Goal: Information Seeking & Learning: Learn about a topic

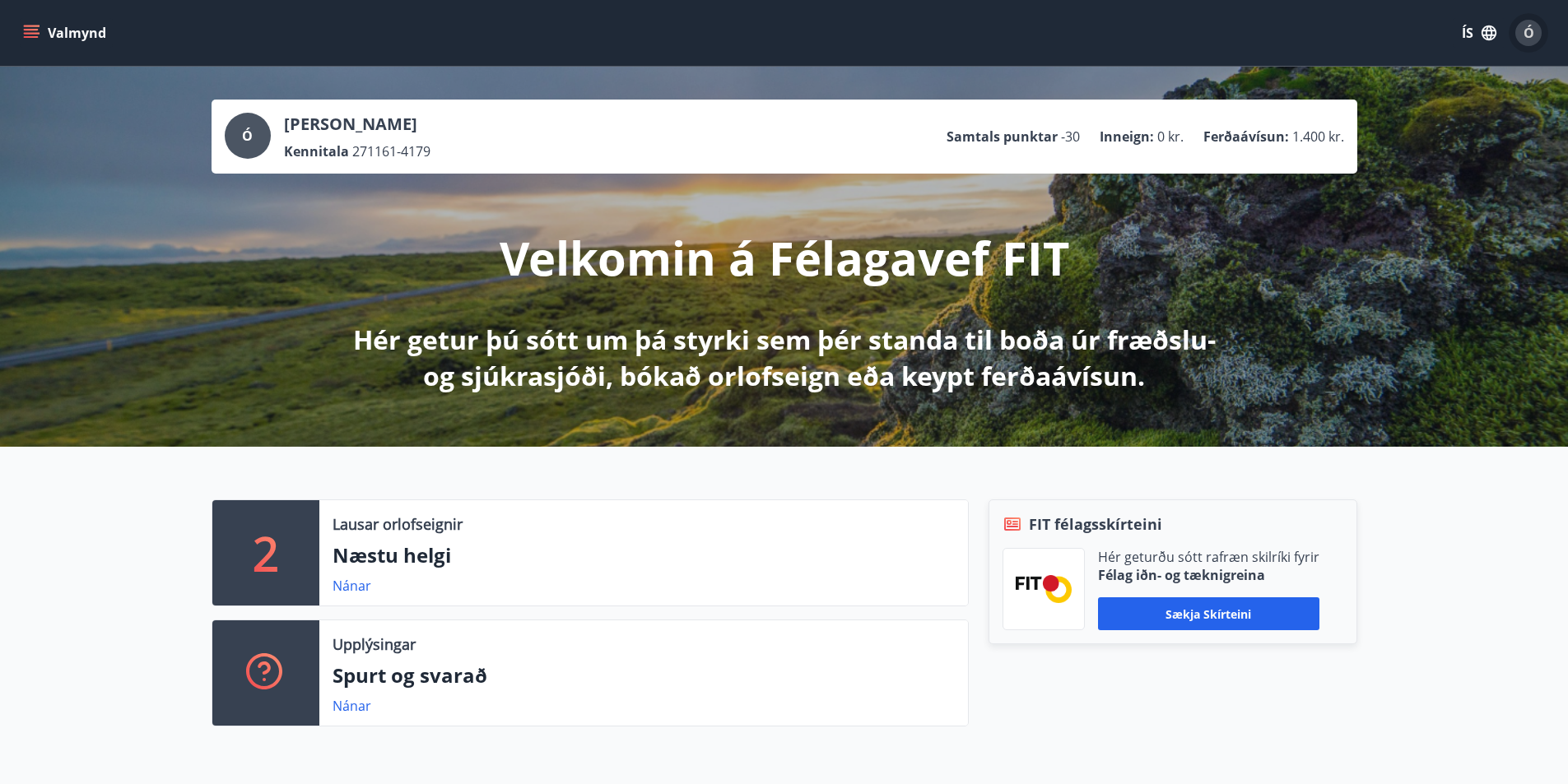
click at [1529, 26] on span "Ó" at bounding box center [1529, 33] width 11 height 18
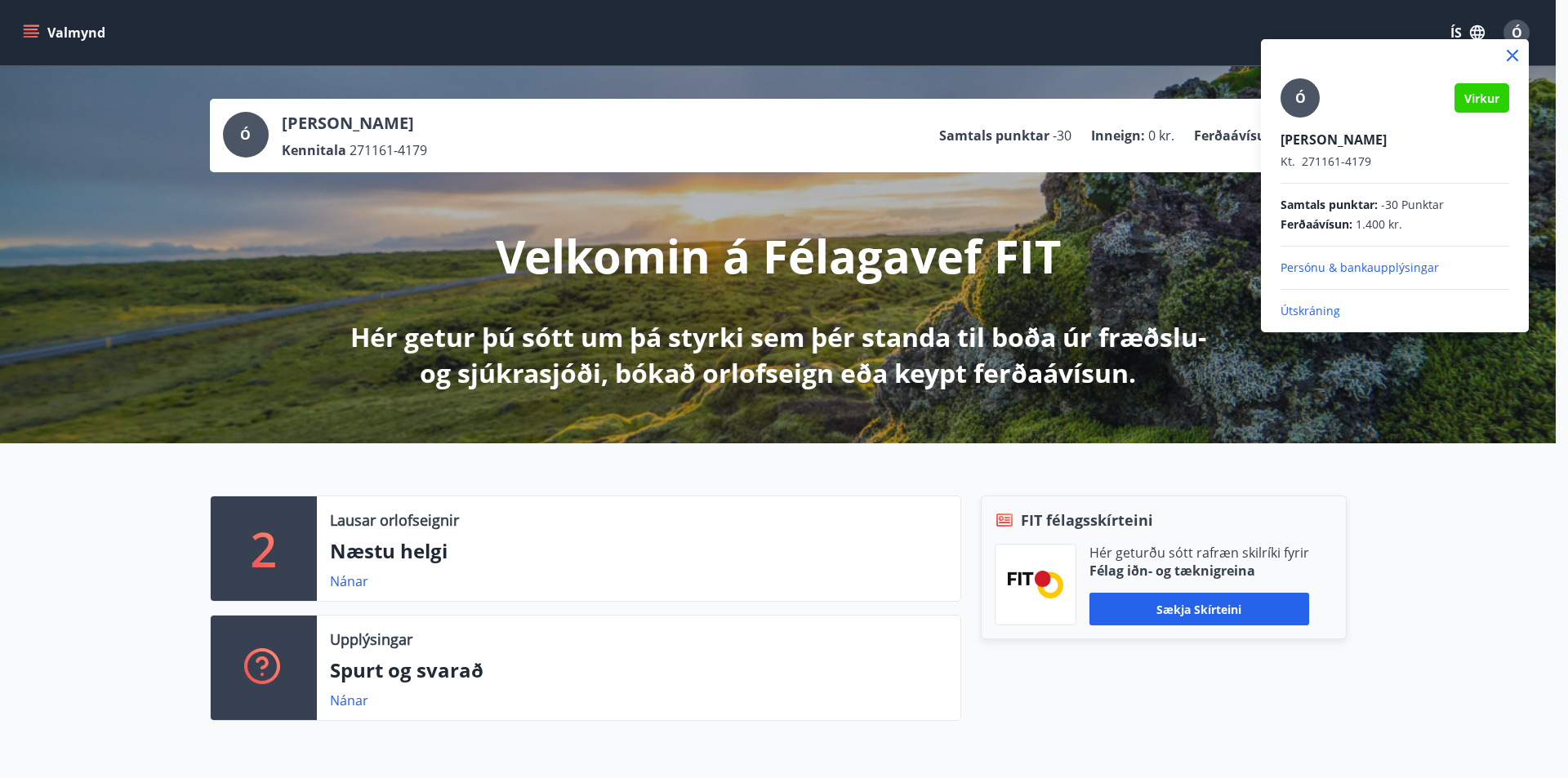
click at [1511, 49] on icon at bounding box center [1512, 56] width 20 height 20
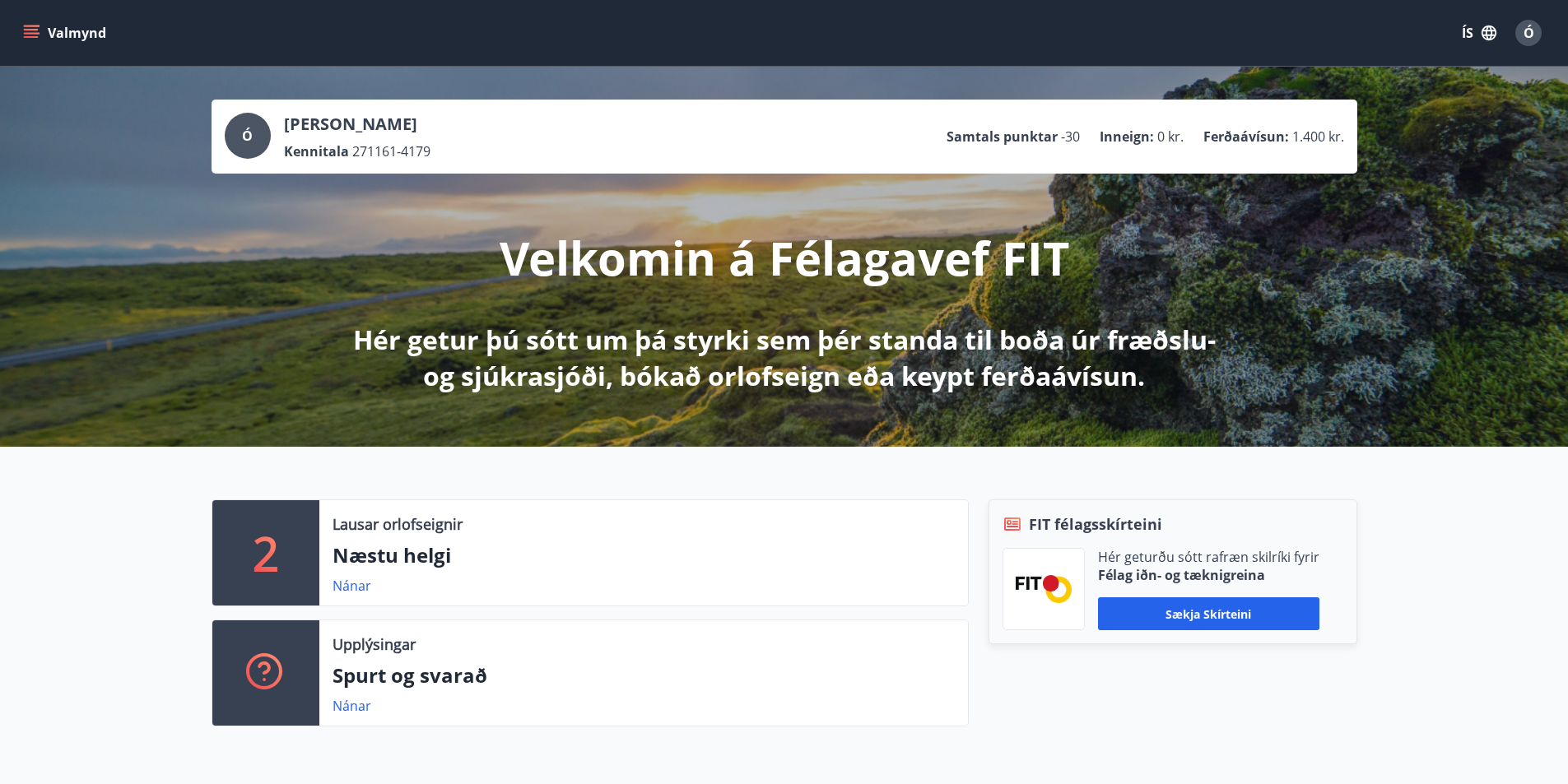
click at [30, 29] on icon "menu" at bounding box center [31, 29] width 15 height 2
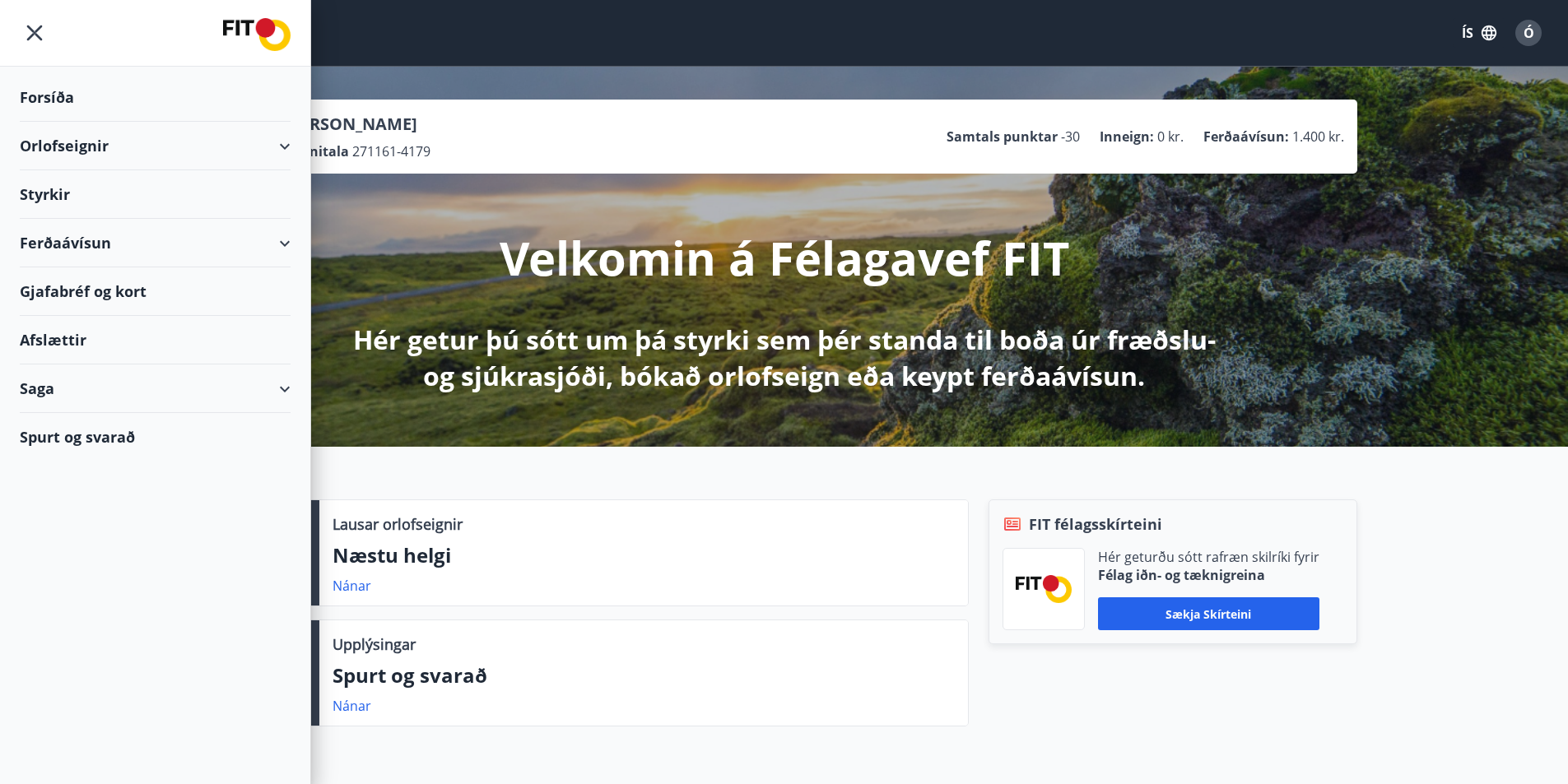
click at [75, 289] on div "Gjafabréf og kort" at bounding box center [155, 291] width 271 height 49
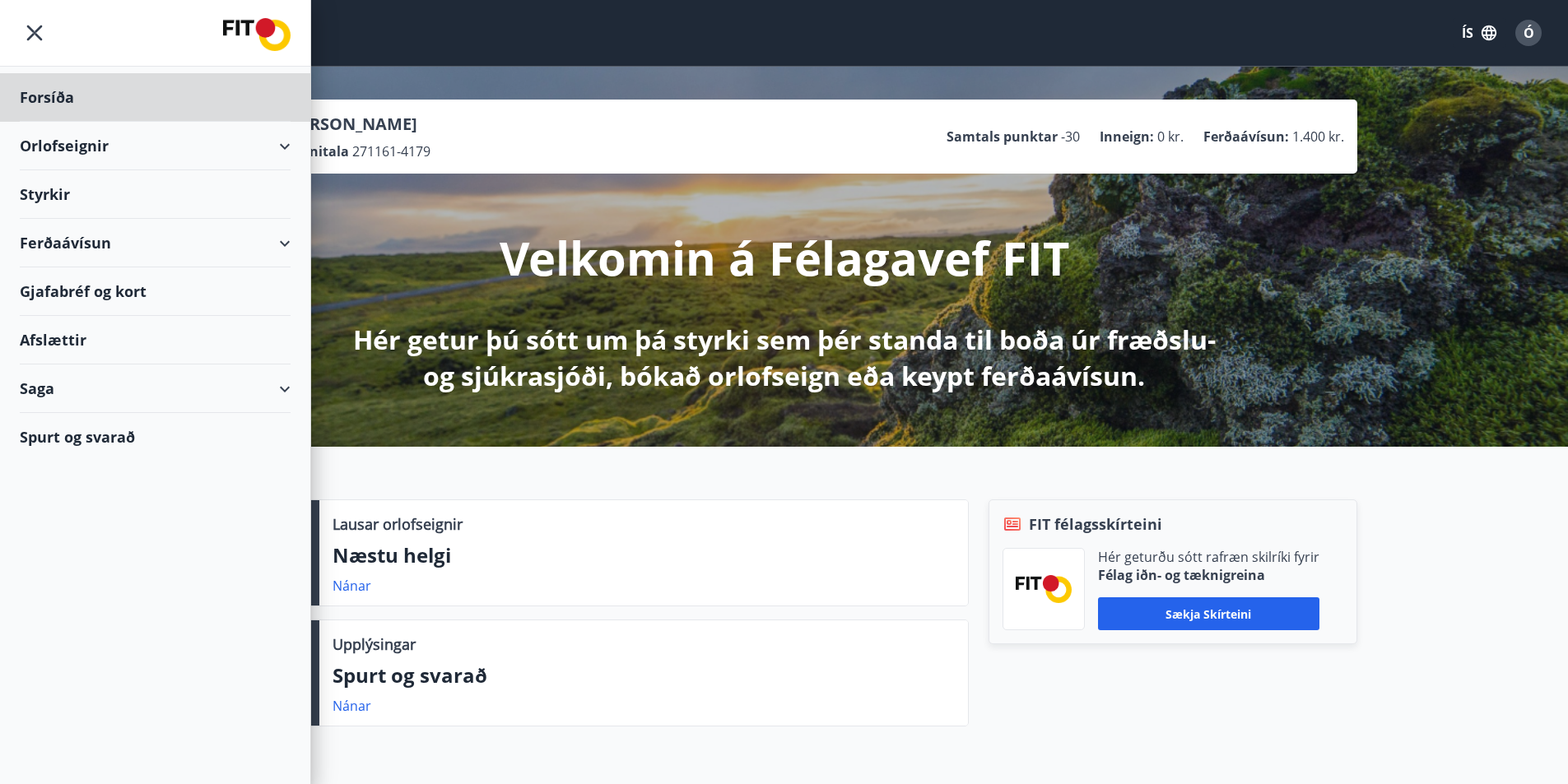
click at [26, 192] on div "Styrkir" at bounding box center [155, 194] width 271 height 49
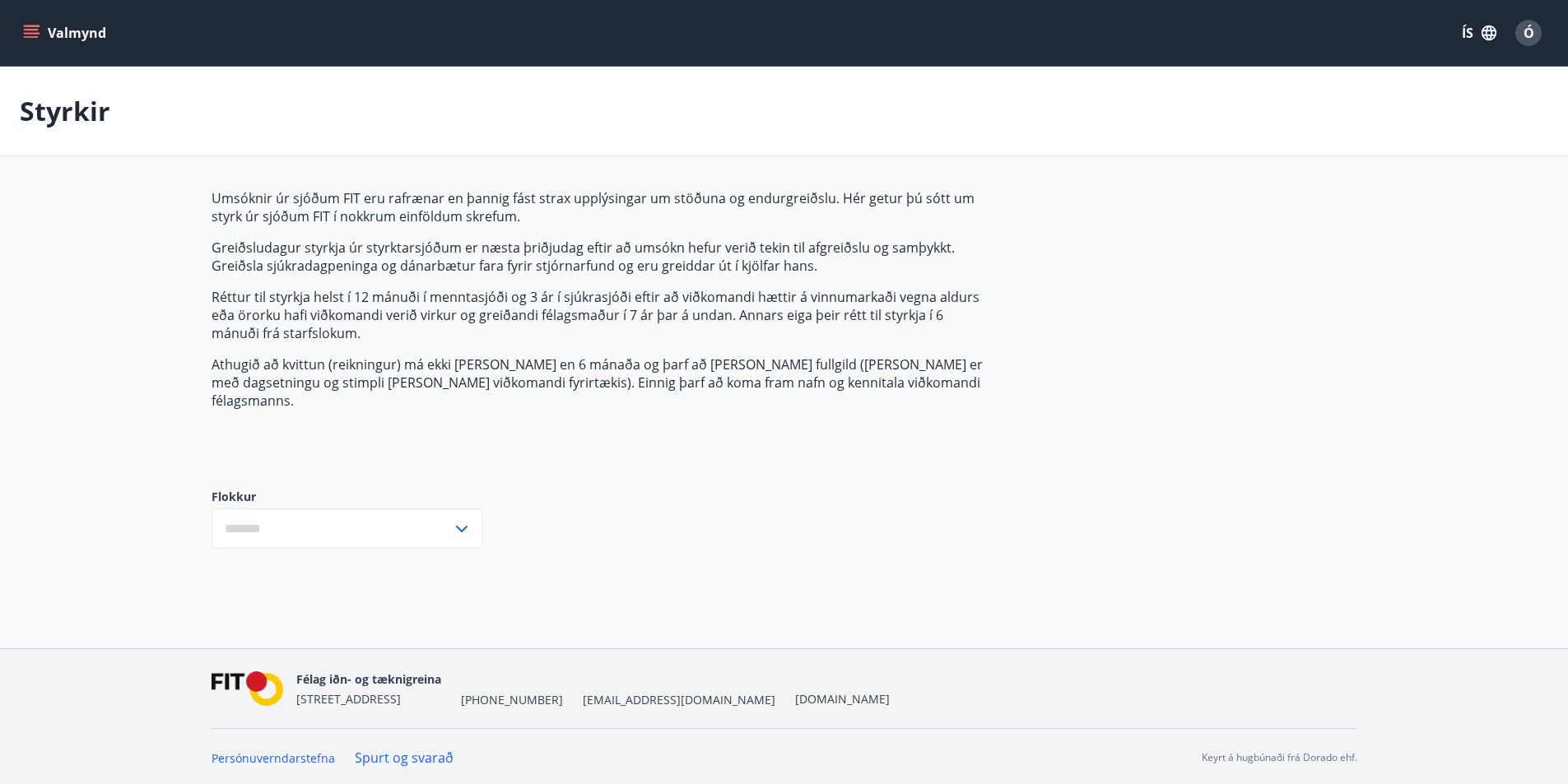
type input "***"
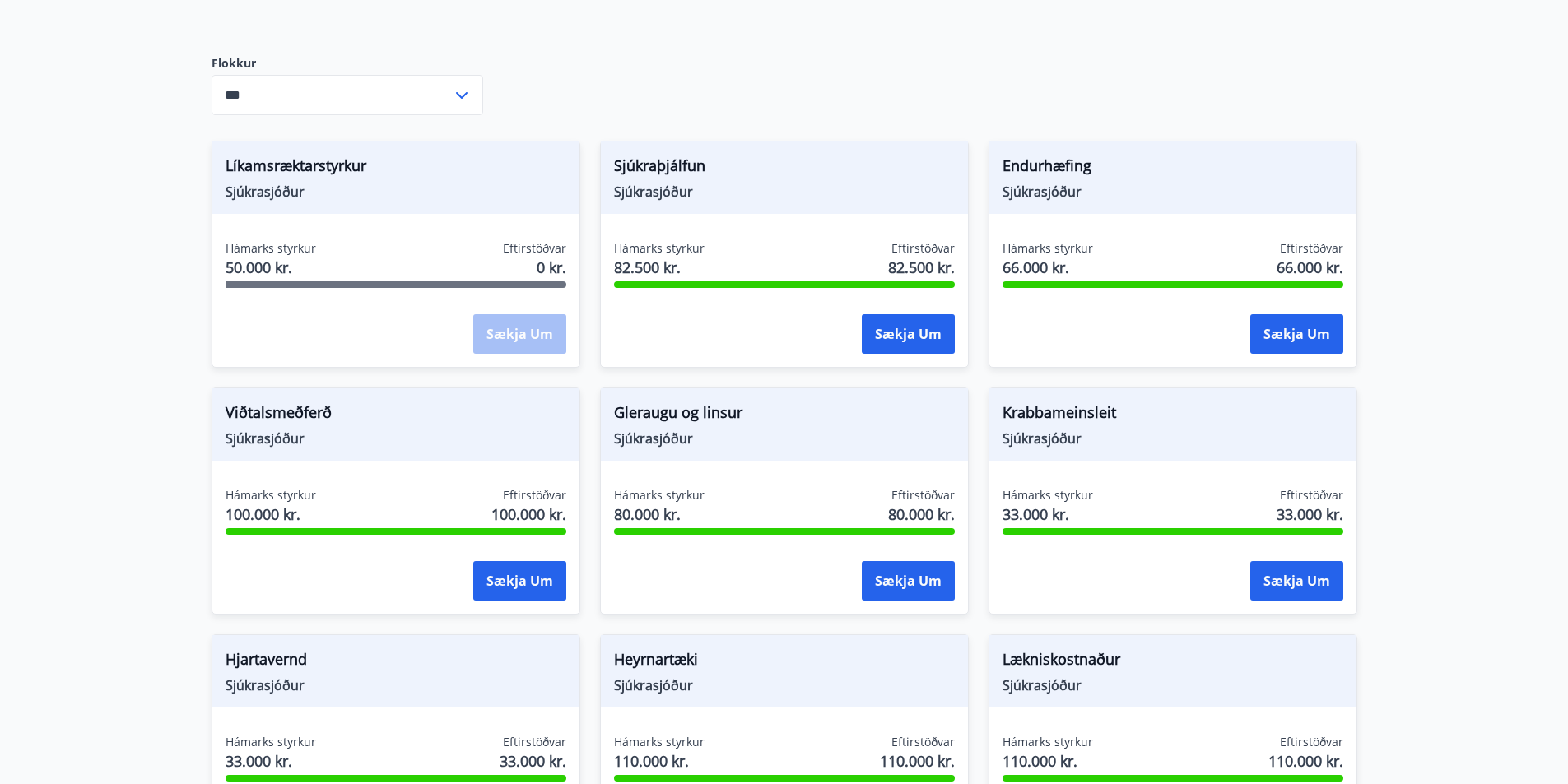
scroll to position [404, 0]
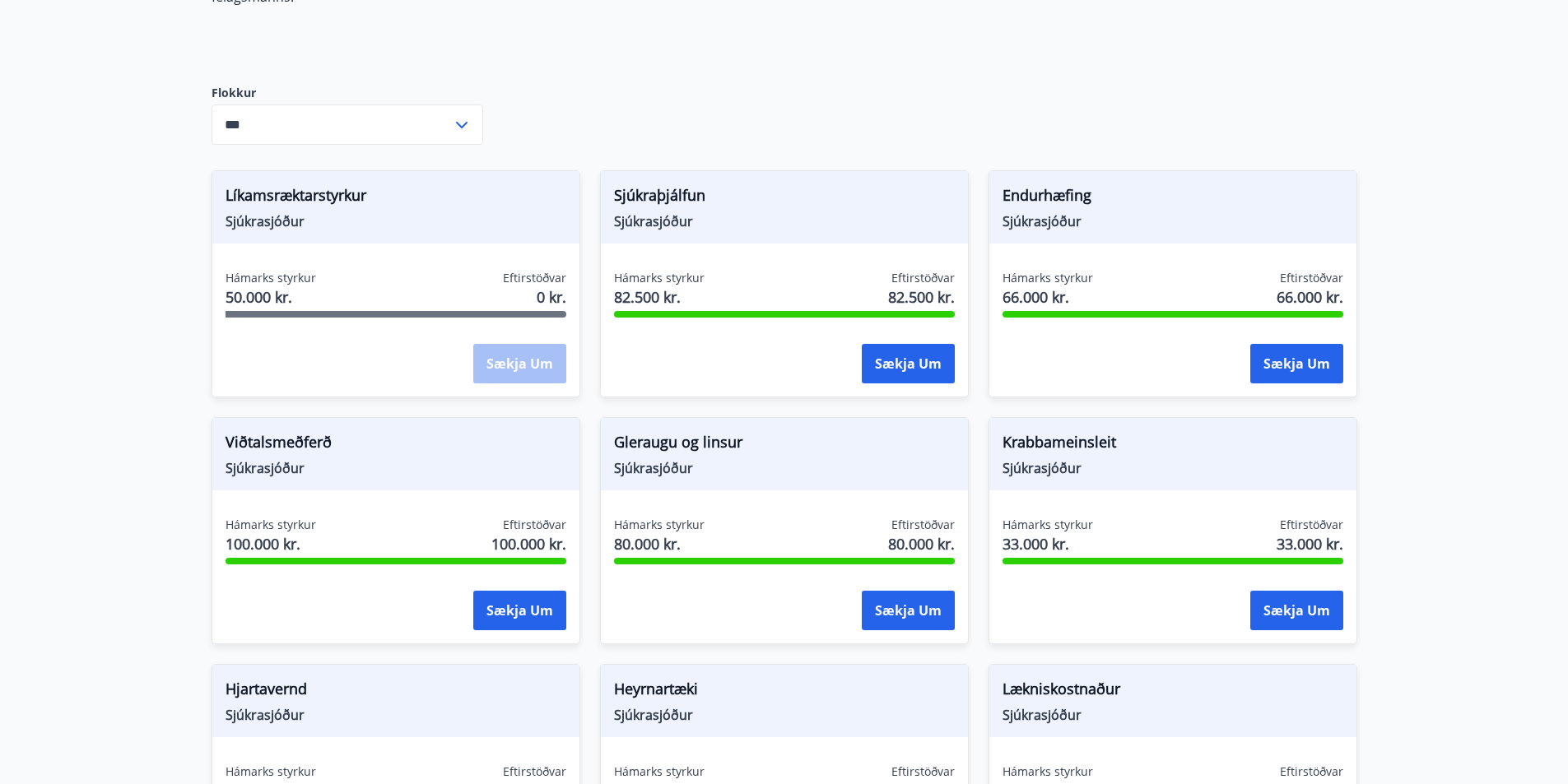
click at [466, 116] on icon at bounding box center [462, 126] width 20 height 20
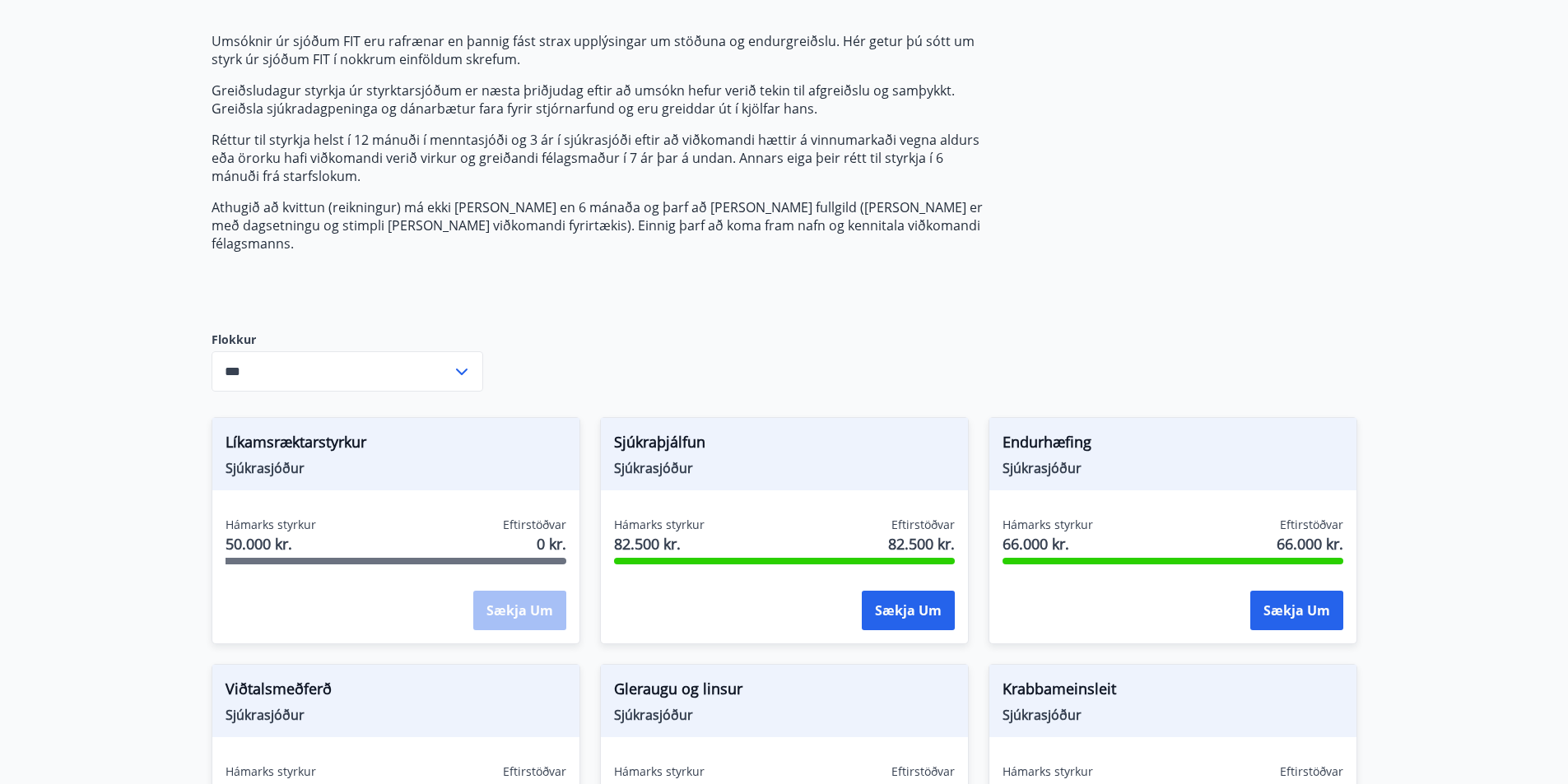
scroll to position [0, 0]
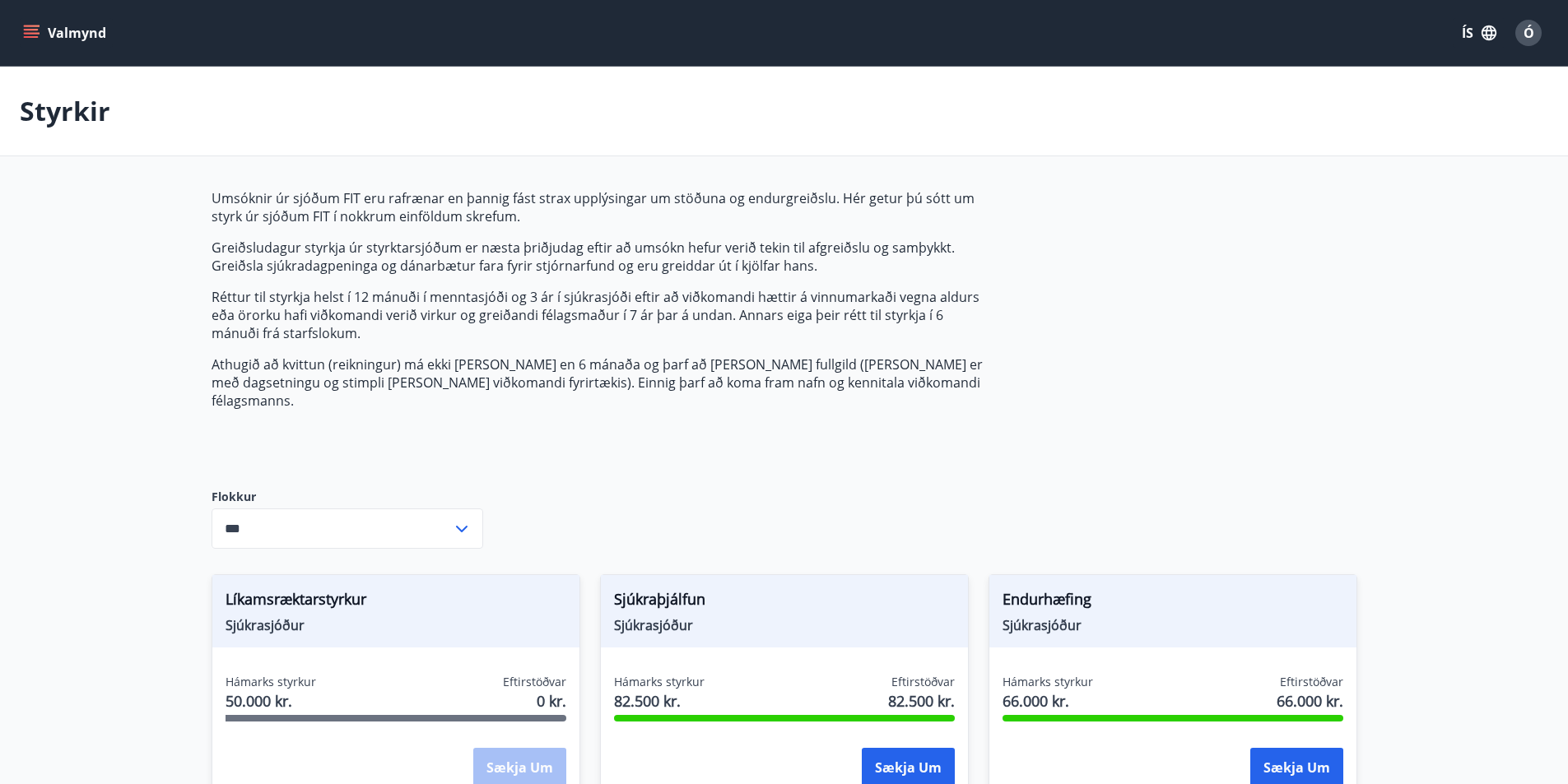
click at [34, 23] on button "Valmynd" at bounding box center [66, 33] width 93 height 29
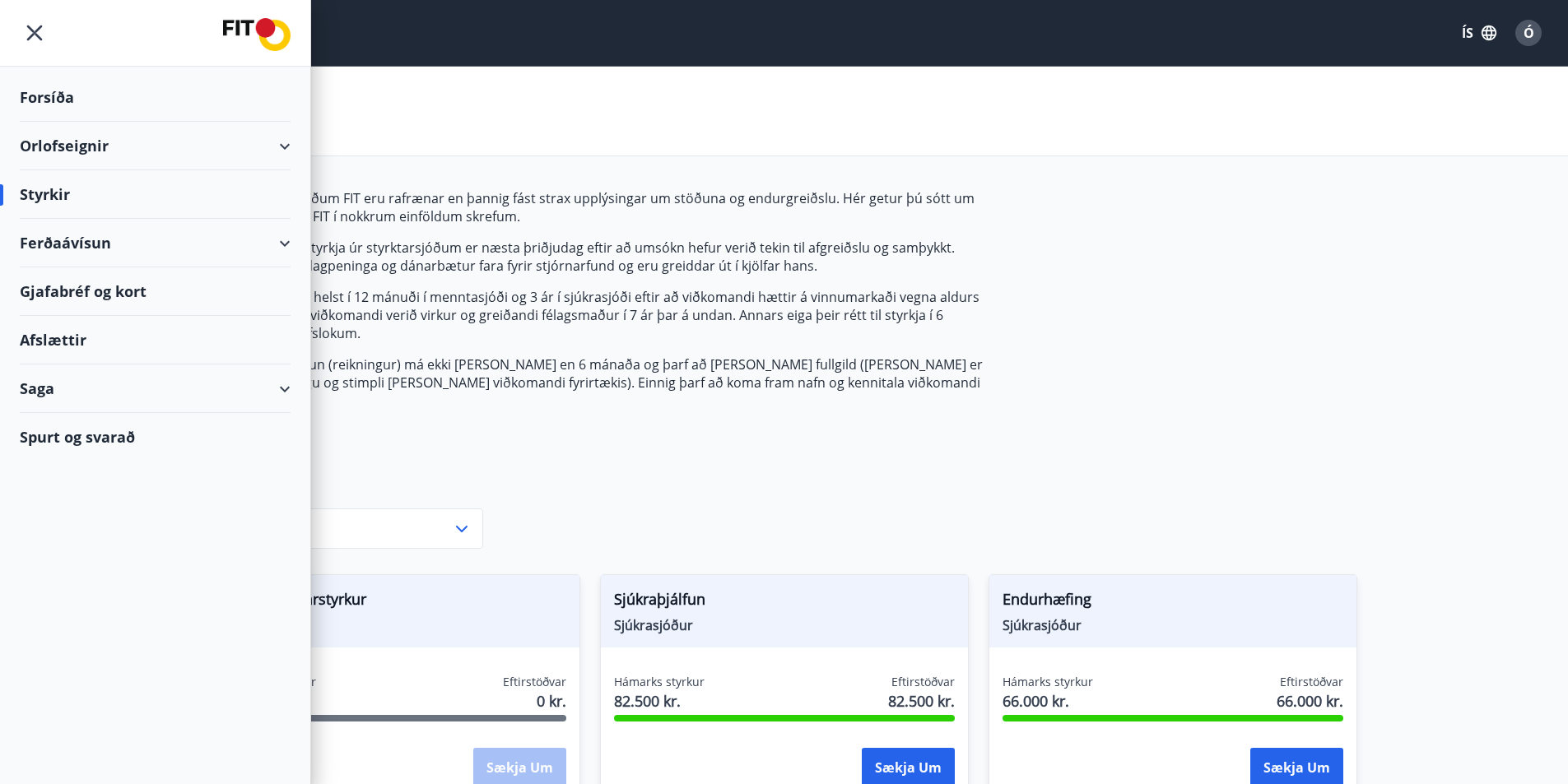
click at [285, 235] on div "Ferðaávísun" at bounding box center [155, 243] width 271 height 49
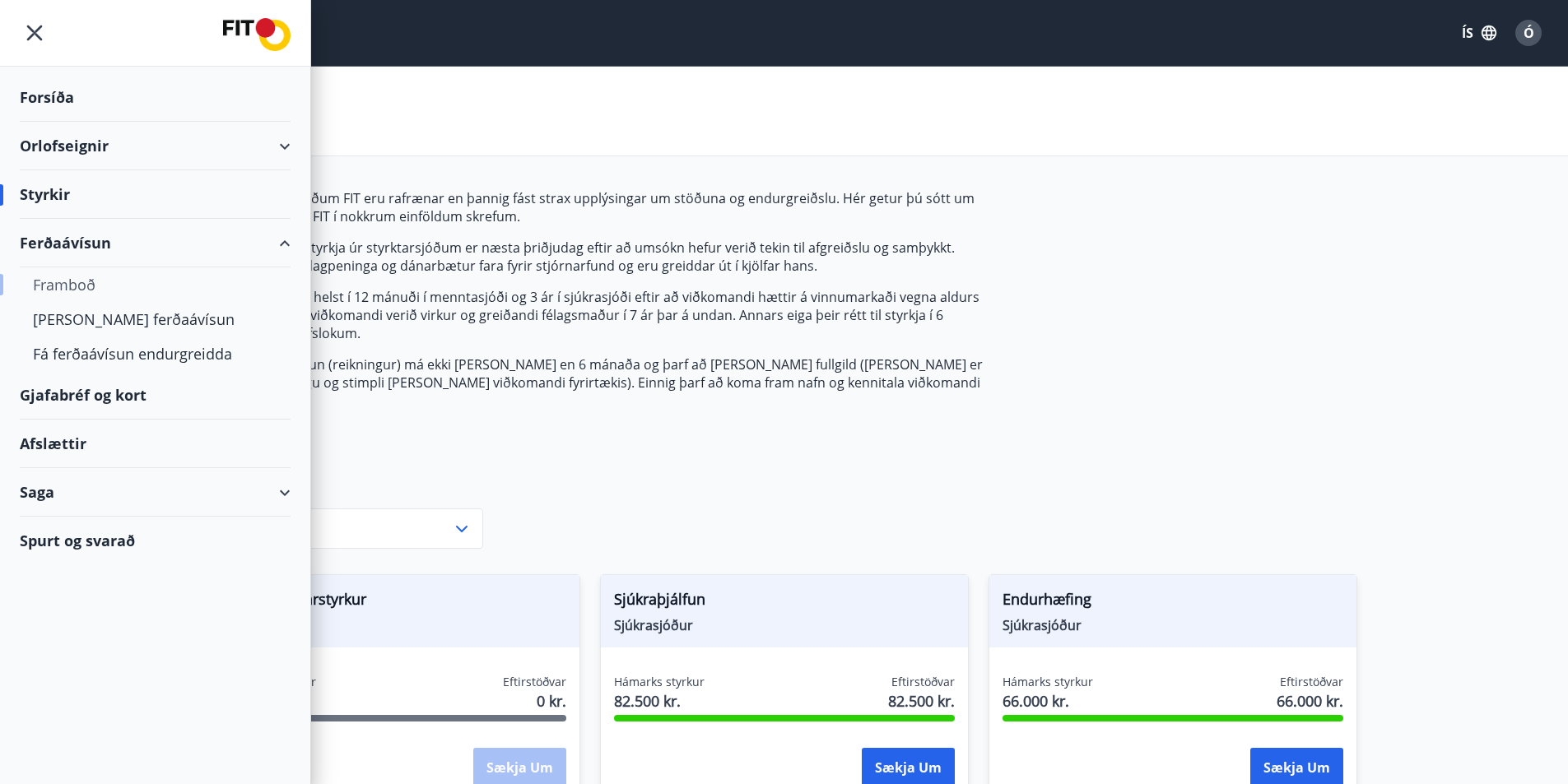
click at [62, 274] on div "Framboð" at bounding box center [155, 284] width 245 height 34
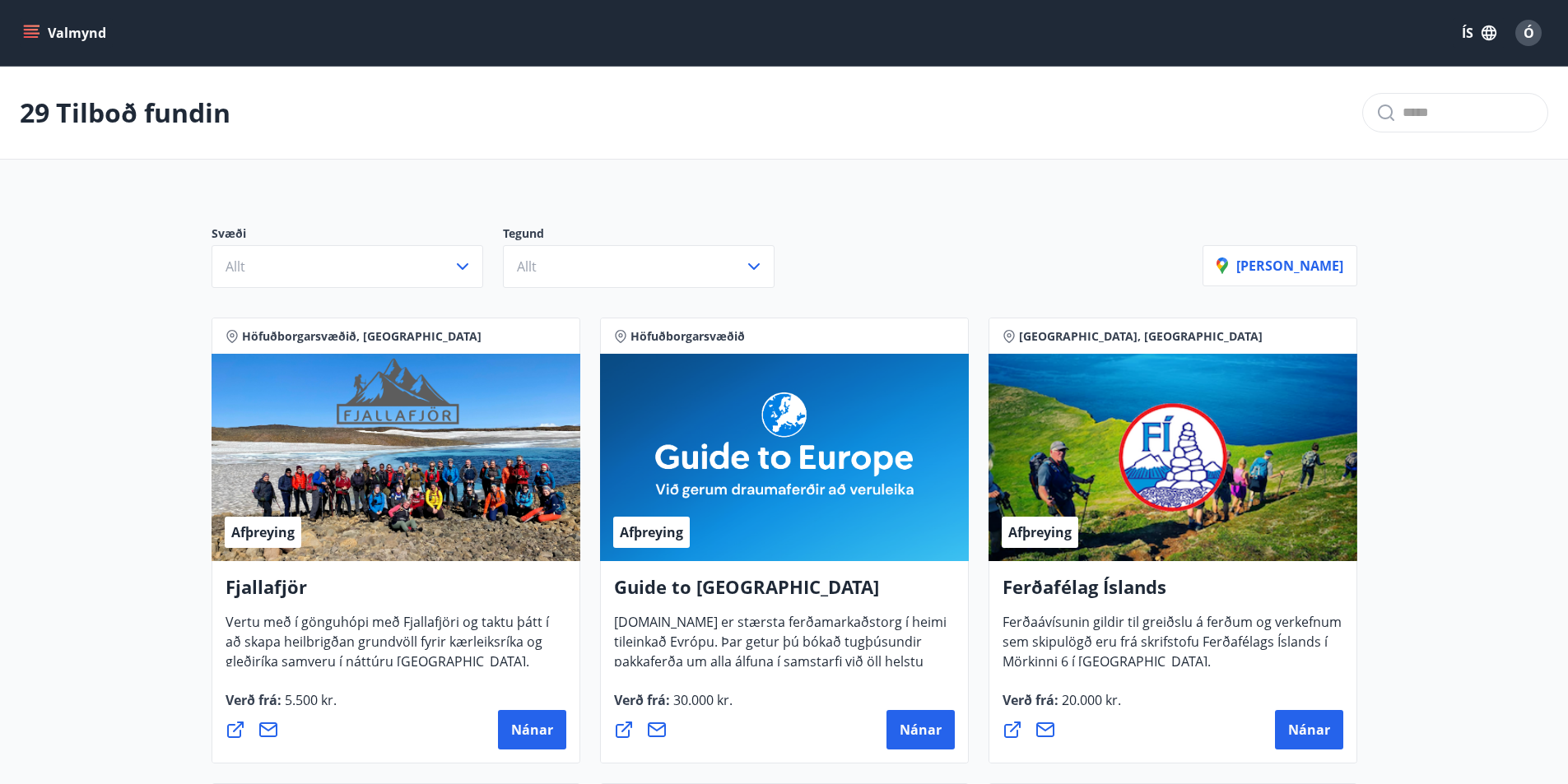
click at [28, 26] on icon "menu" at bounding box center [33, 26] width 18 height 2
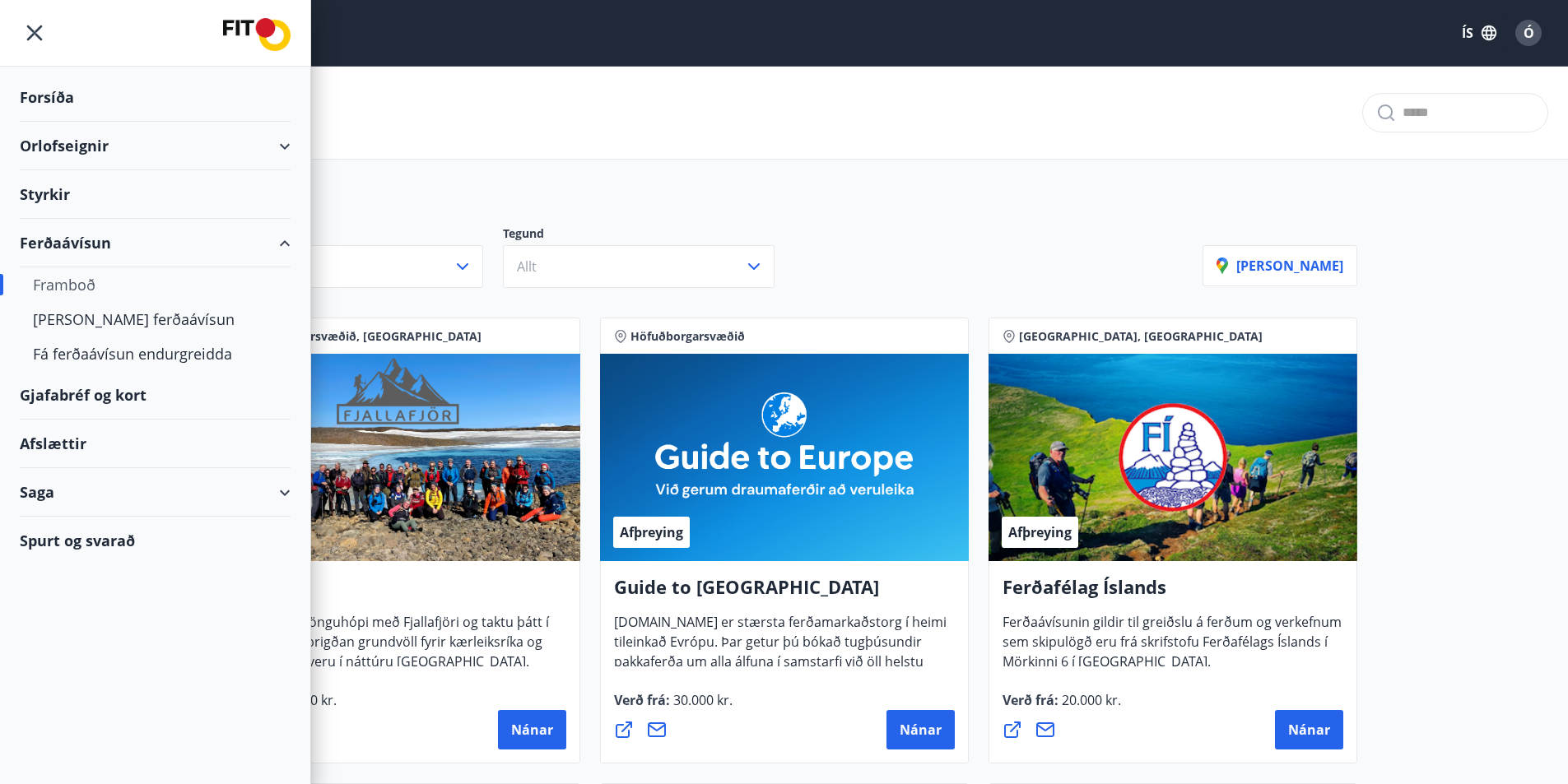
click at [70, 389] on div "Gjafabréf og kort" at bounding box center [155, 395] width 271 height 49
click at [40, 32] on icon "menu" at bounding box center [34, 33] width 29 height 29
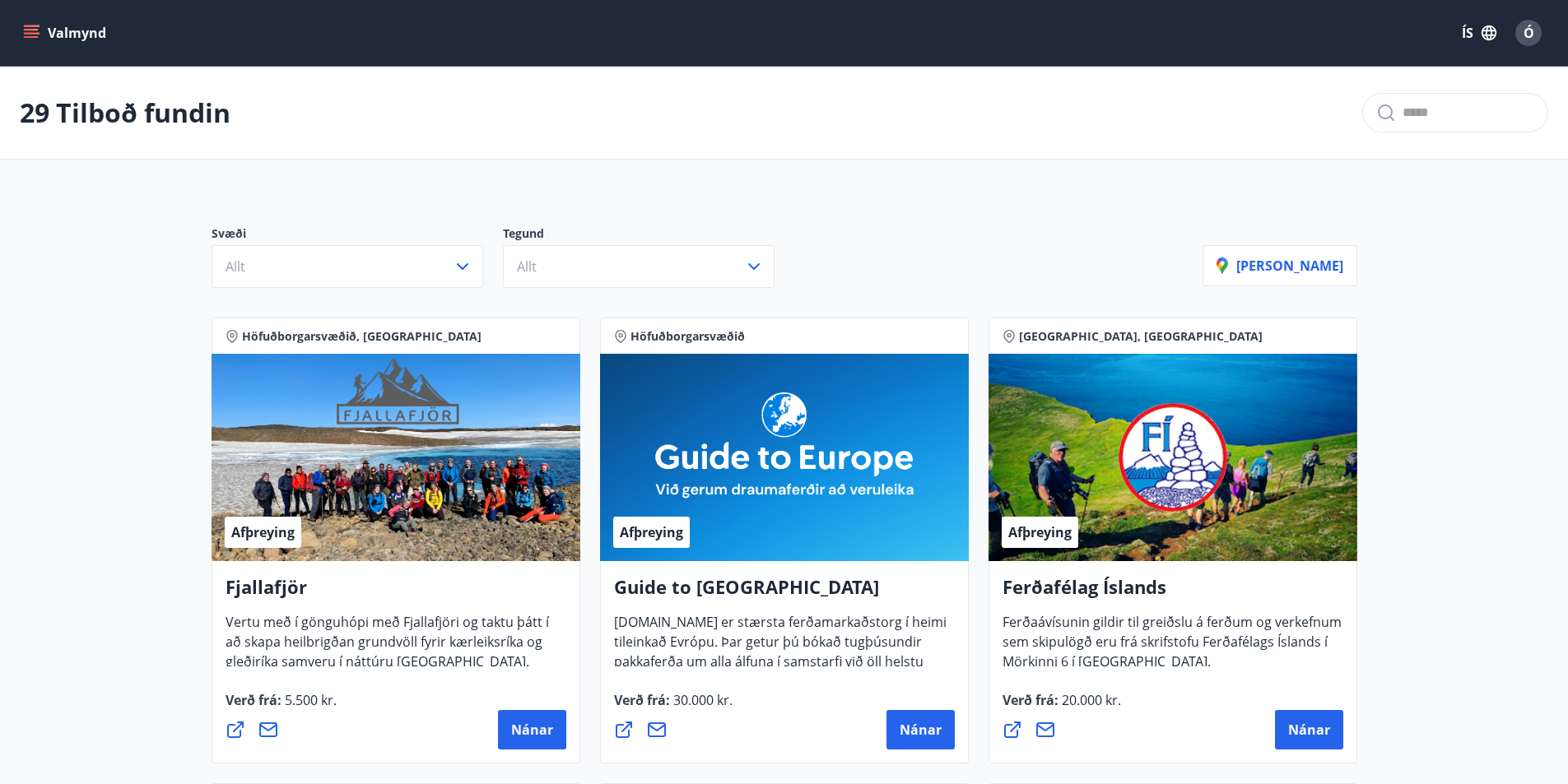
click at [1527, 28] on span "Ó" at bounding box center [1529, 33] width 11 height 18
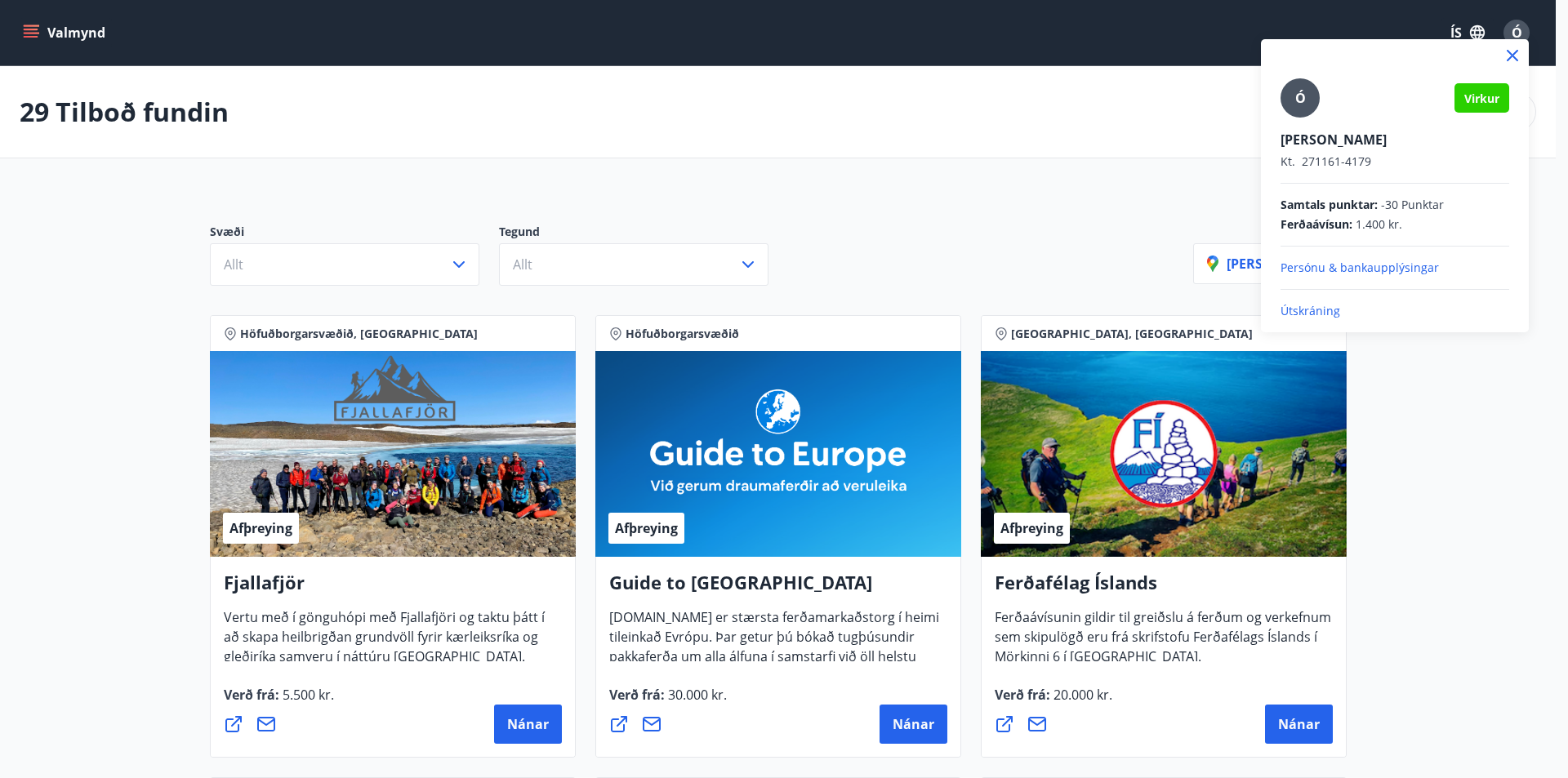
click at [1305, 307] on p "Útskráning" at bounding box center [1394, 312] width 229 height 17
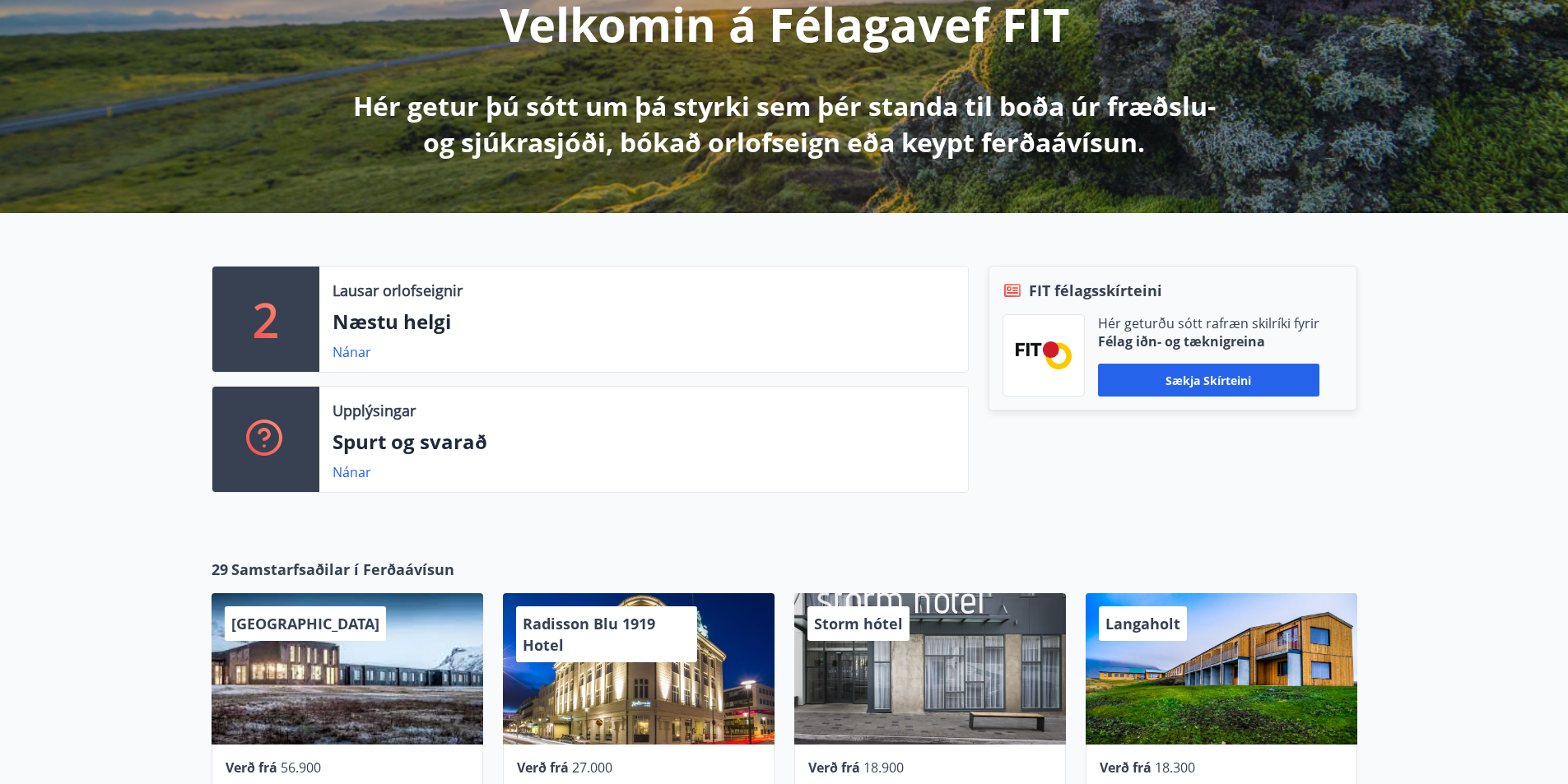
scroll to position [411, 0]
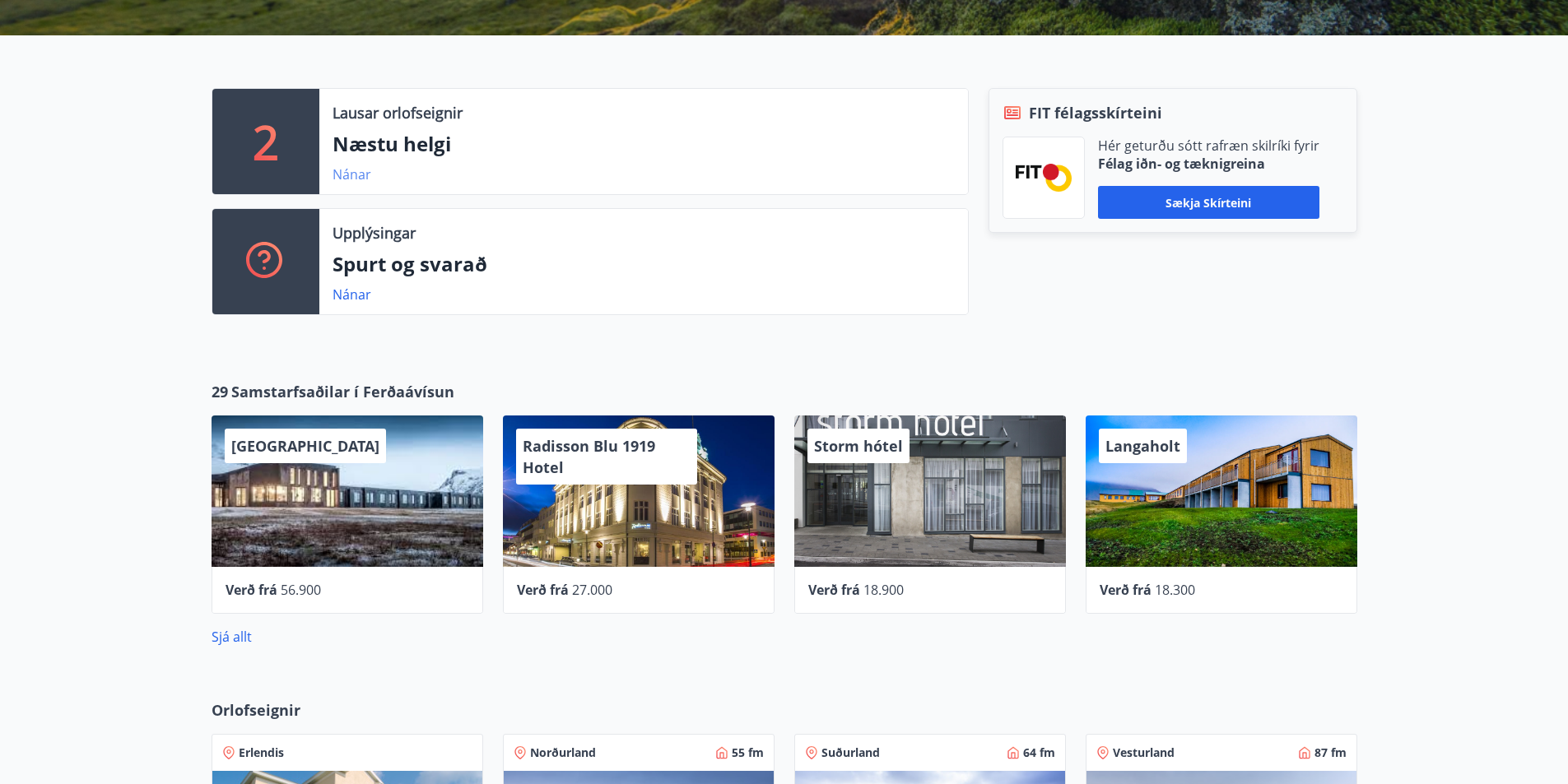
click at [343, 171] on link "Nánar" at bounding box center [352, 175] width 39 height 18
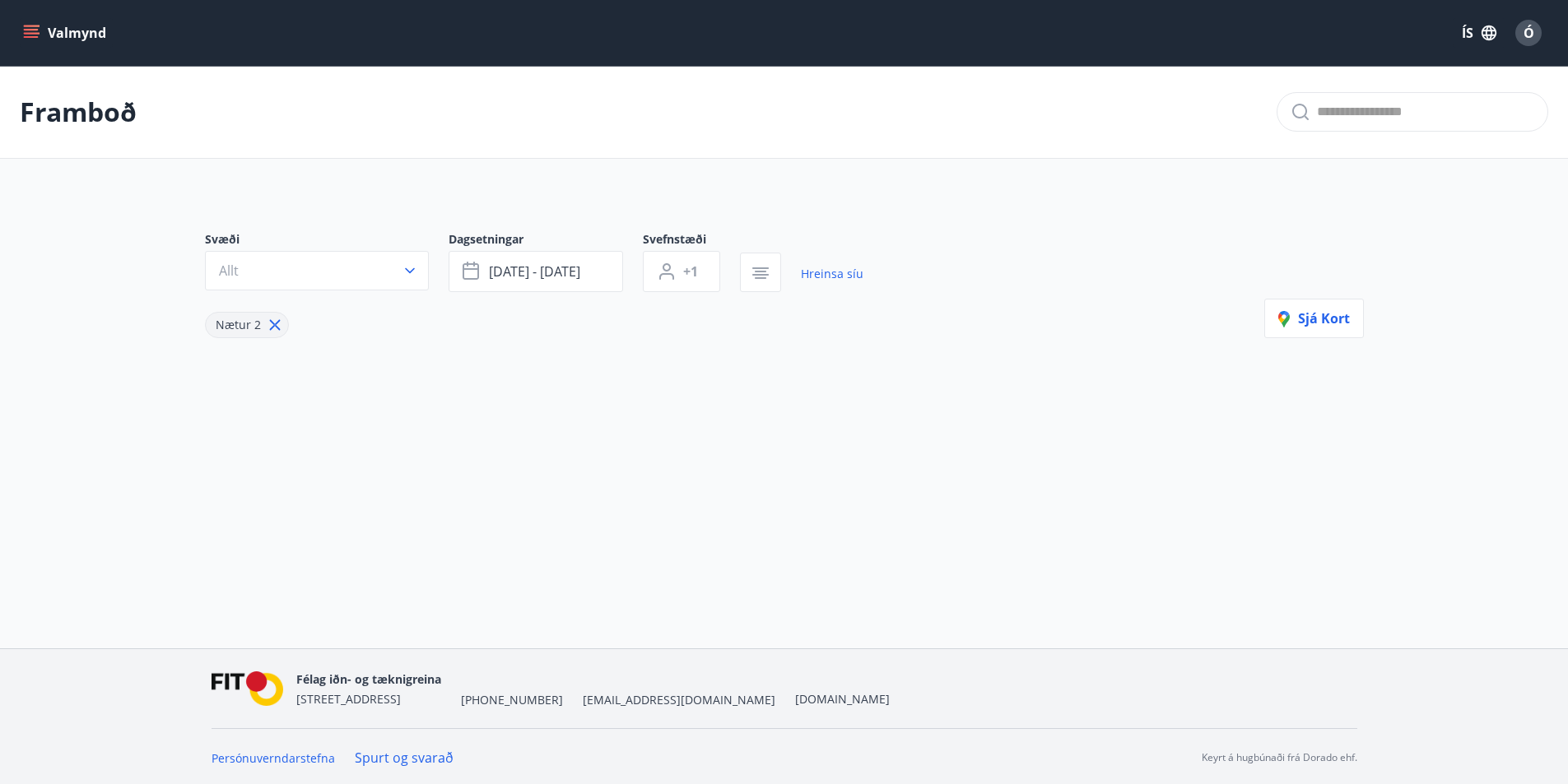
type input "*"
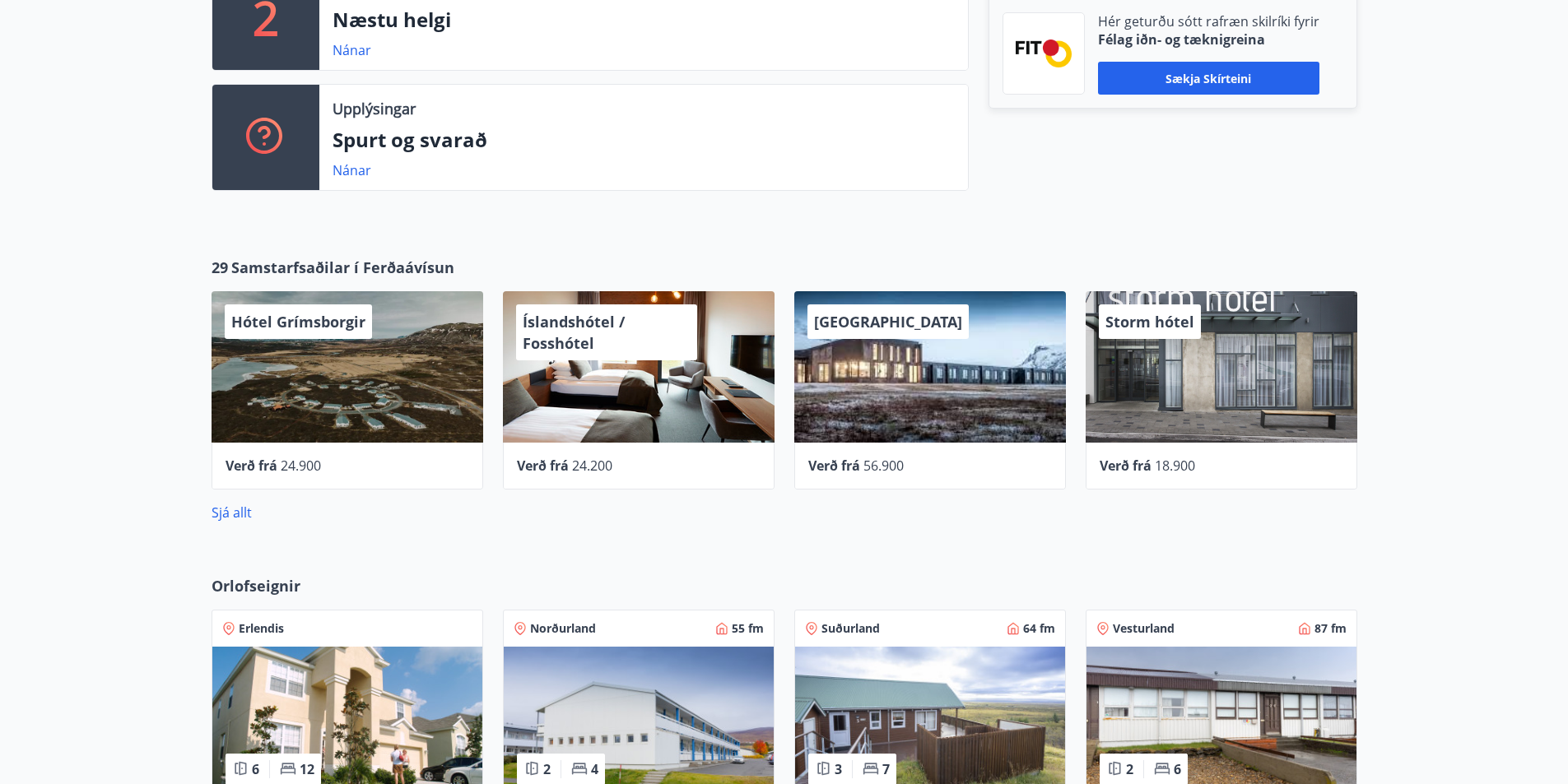
scroll to position [218, 0]
